Goal: Transaction & Acquisition: Book appointment/travel/reservation

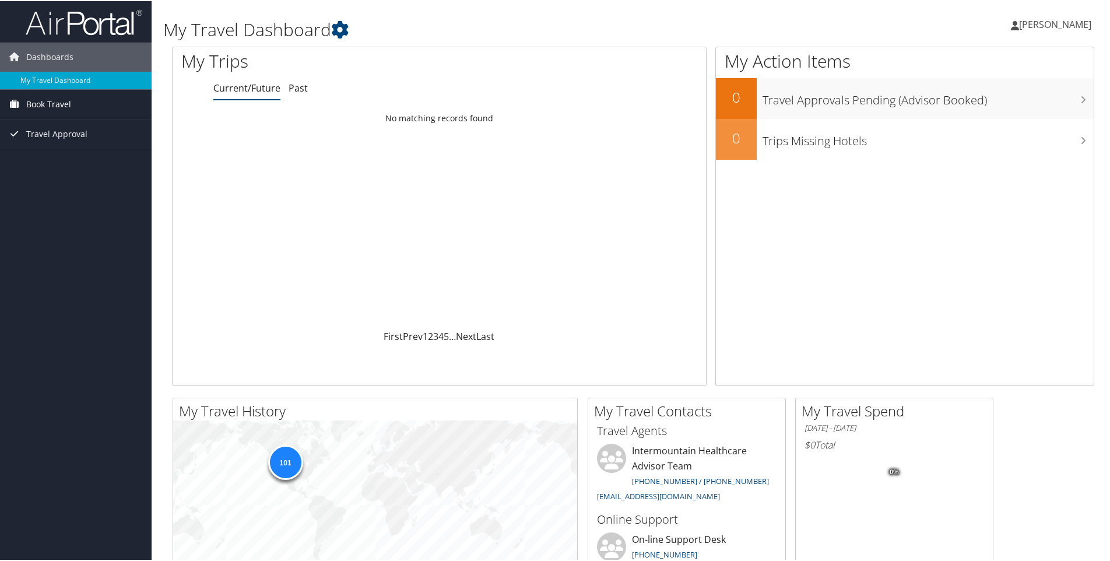
click at [38, 105] on span "Book Travel" at bounding box center [48, 103] width 45 height 29
click at [47, 142] on link "Book/Manage Online Trips" at bounding box center [76, 143] width 152 height 17
click at [55, 107] on span "Book Travel" at bounding box center [48, 103] width 45 height 29
click at [41, 149] on link "Book/Manage Online Trips" at bounding box center [76, 143] width 152 height 17
